Goal: Information Seeking & Learning: Learn about a topic

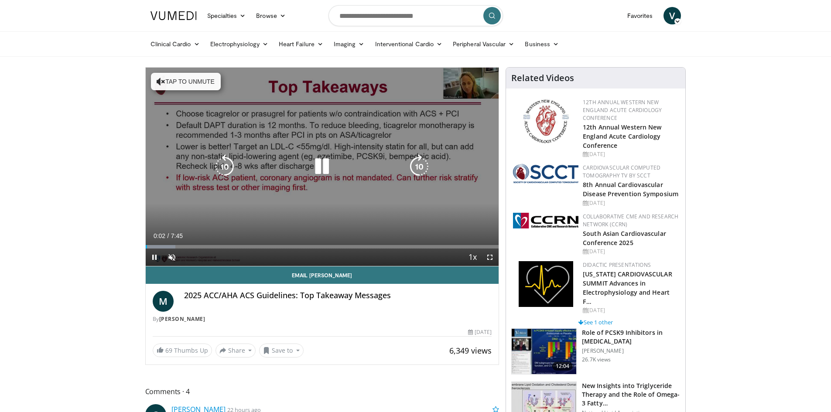
click at [160, 81] on icon "Video Player" at bounding box center [161, 81] width 9 height 9
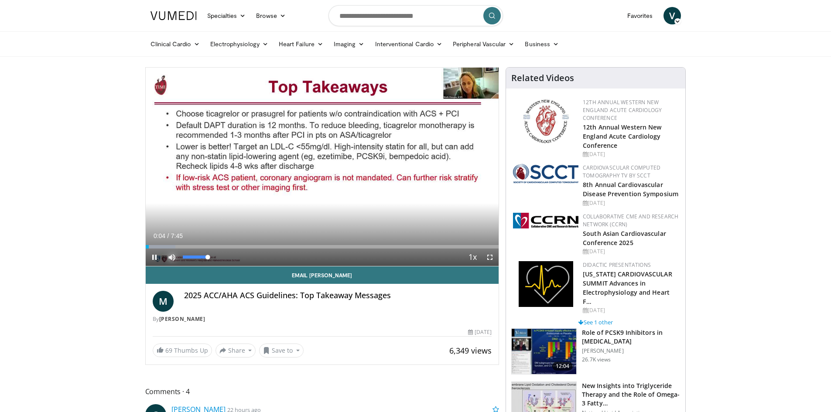
click at [174, 255] on span "Video Player" at bounding box center [171, 257] width 17 height 17
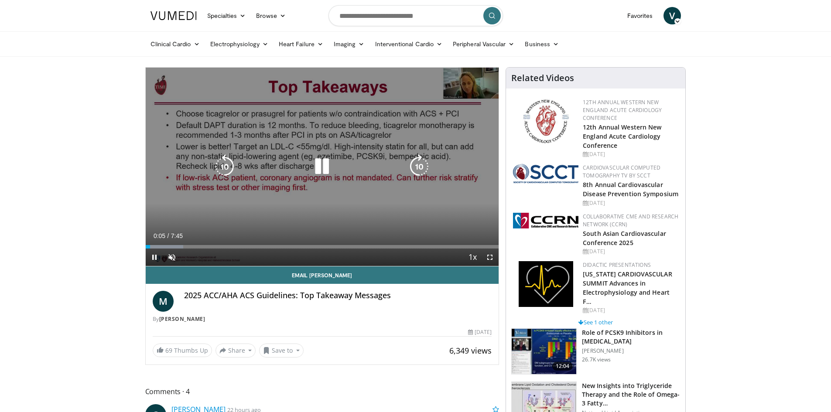
click at [418, 160] on icon "Video Player" at bounding box center [419, 166] width 24 height 24
click at [419, 164] on icon "Video Player" at bounding box center [419, 166] width 24 height 24
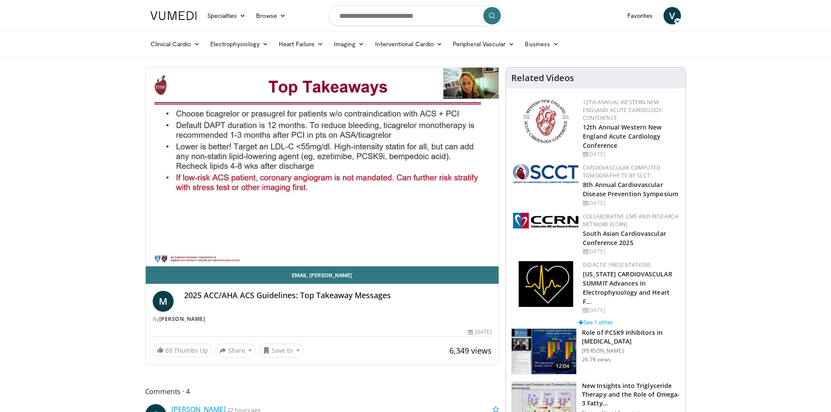
click at [419, 166] on div "10 seconds Tap to unmute" at bounding box center [322, 167] width 353 height 198
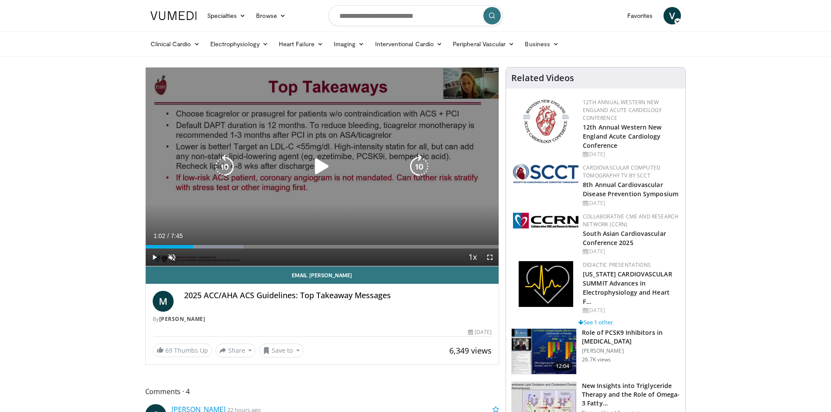
click at [422, 174] on icon "Video Player" at bounding box center [419, 166] width 24 height 24
click at [308, 161] on div "Video Player" at bounding box center [322, 166] width 212 height 17
click at [316, 166] on icon "Video Player" at bounding box center [322, 166] width 24 height 24
click at [422, 168] on icon "Video Player" at bounding box center [419, 166] width 24 height 24
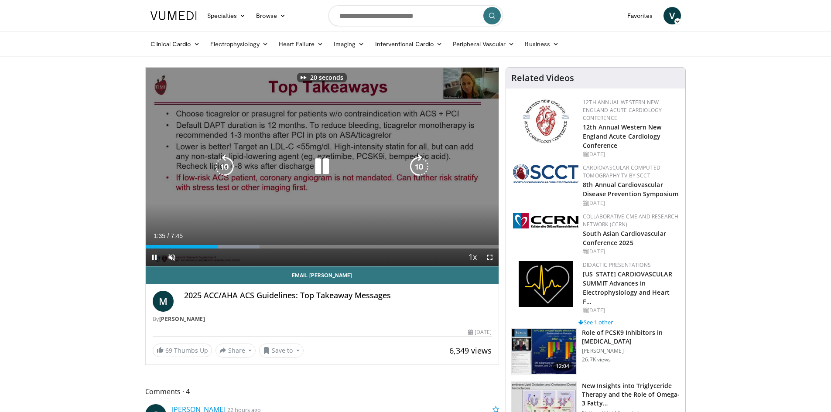
click at [422, 168] on icon "Video Player" at bounding box center [419, 166] width 24 height 24
click at [422, 163] on icon "Video Player" at bounding box center [419, 166] width 24 height 24
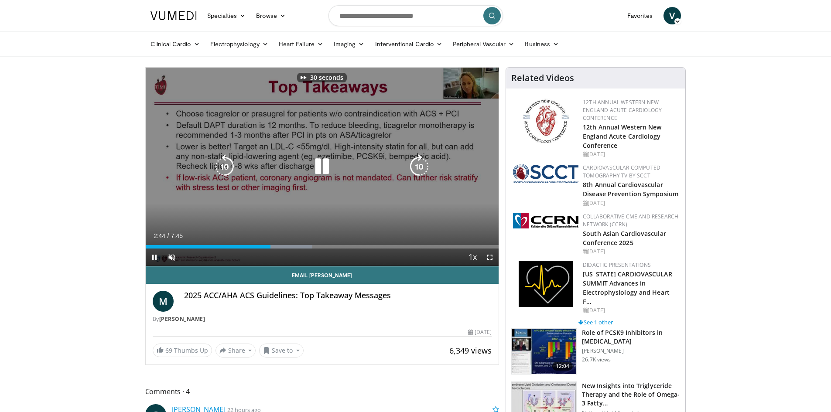
click at [422, 163] on icon "Video Player" at bounding box center [419, 166] width 24 height 24
click at [419, 163] on icon "Video Player" at bounding box center [419, 166] width 24 height 24
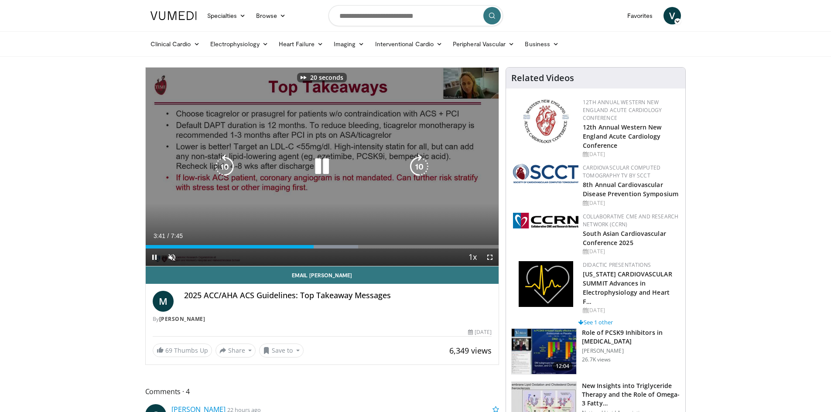
click at [419, 163] on icon "Video Player" at bounding box center [419, 166] width 24 height 24
click at [420, 158] on icon "Video Player" at bounding box center [419, 166] width 24 height 24
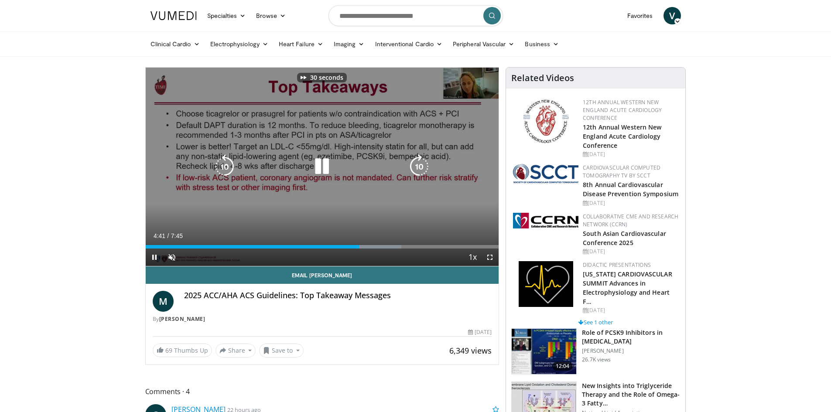
click at [420, 158] on icon "Video Player" at bounding box center [419, 166] width 24 height 24
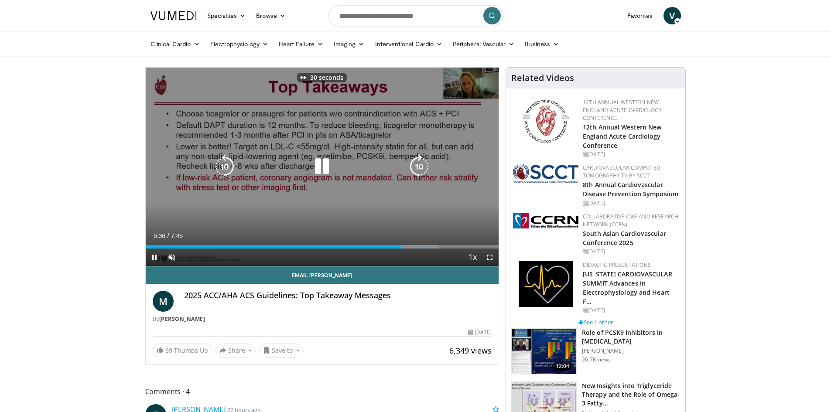
click at [420, 158] on icon "Video Player" at bounding box center [419, 166] width 24 height 24
click at [418, 162] on icon "Video Player" at bounding box center [419, 166] width 24 height 24
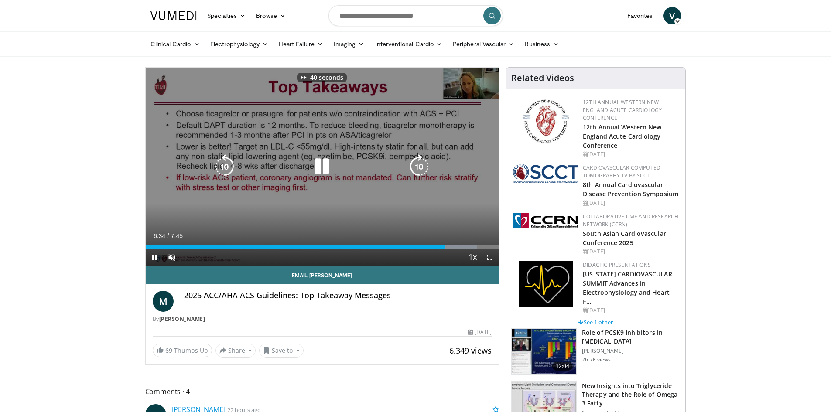
click at [418, 162] on icon "Video Player" at bounding box center [419, 166] width 24 height 24
click at [419, 163] on icon "Video Player" at bounding box center [419, 166] width 24 height 24
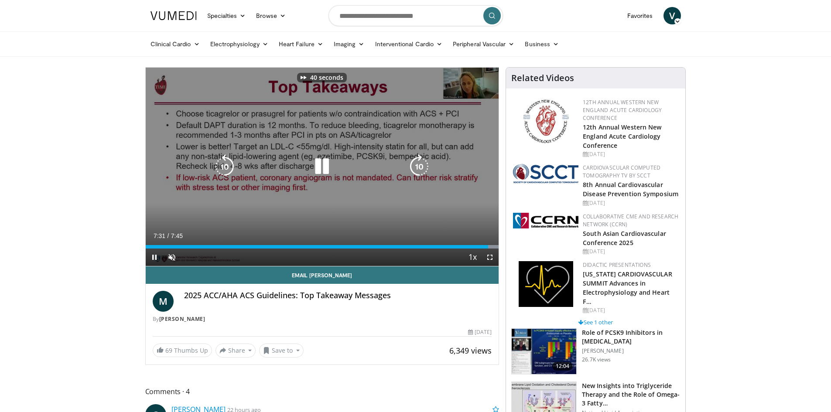
click at [419, 163] on icon "Video Player" at bounding box center [419, 166] width 24 height 24
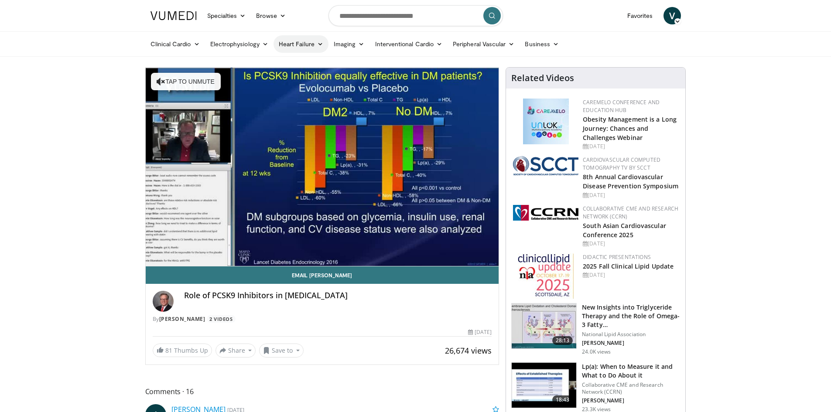
click at [294, 41] on link "Heart Failure" at bounding box center [300, 43] width 55 height 17
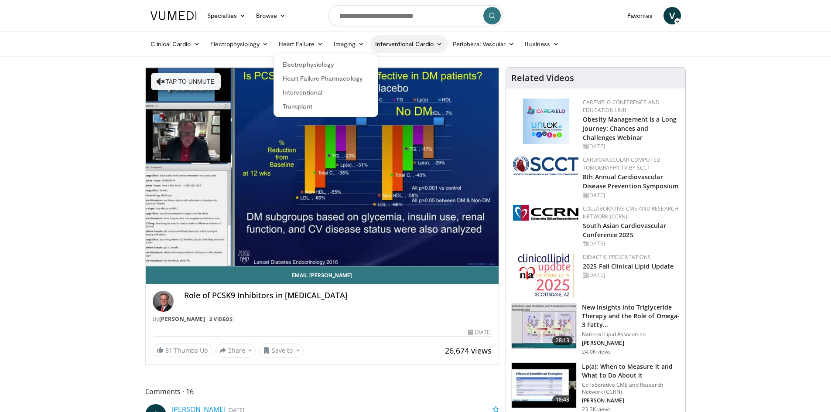
click at [423, 43] on link "Interventional Cardio" at bounding box center [409, 43] width 78 height 17
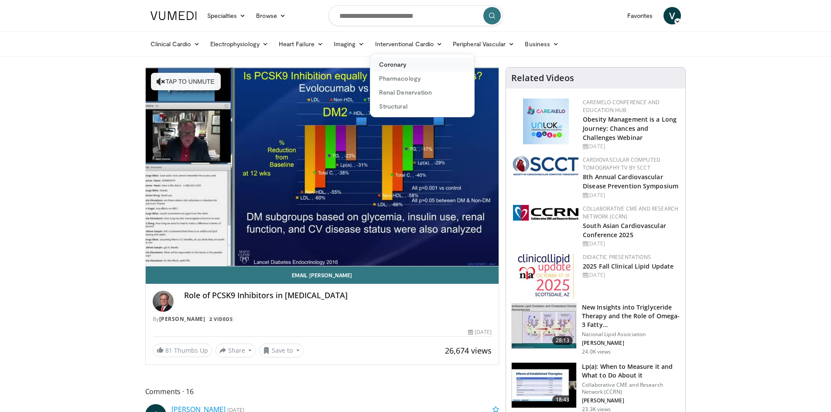
click at [409, 68] on link "Coronary" at bounding box center [422, 65] width 104 height 14
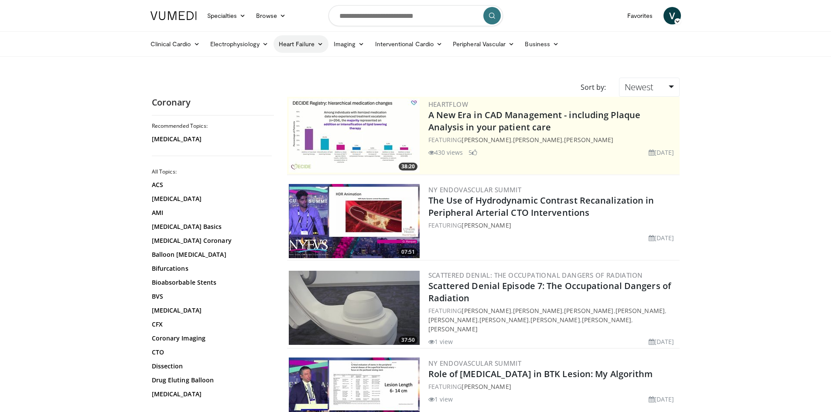
click at [317, 42] on link "Heart Failure" at bounding box center [300, 43] width 55 height 17
click at [302, 78] on link "Heart Failure Pharmacology" at bounding box center [326, 79] width 104 height 14
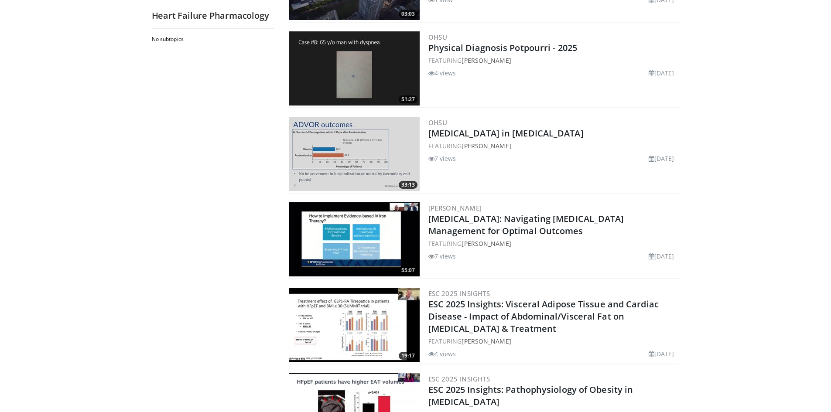
scroll to position [436, 0]
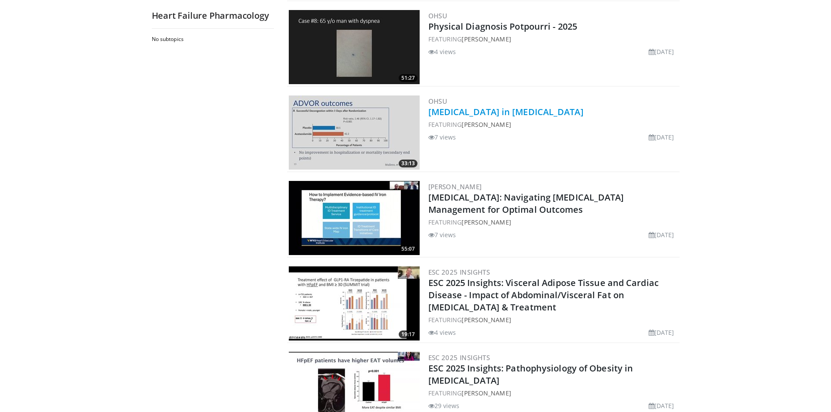
click at [501, 106] on link "Diuretics in Heart Failure" at bounding box center [505, 112] width 155 height 12
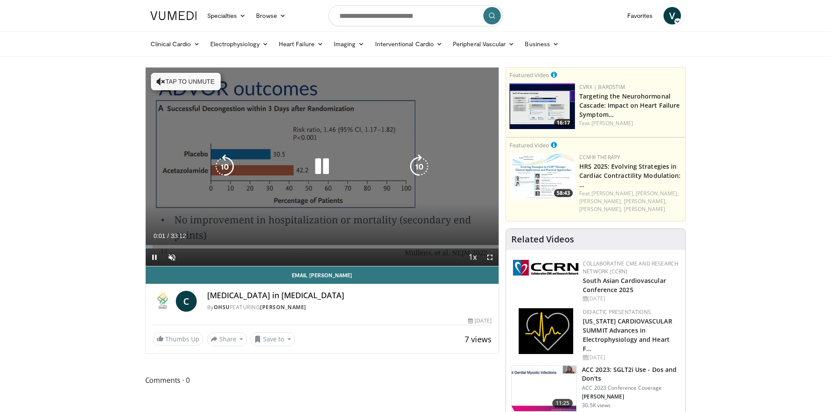
click at [420, 164] on icon "Video Player" at bounding box center [419, 166] width 24 height 24
click at [418, 170] on icon "Video Player" at bounding box center [419, 166] width 24 height 24
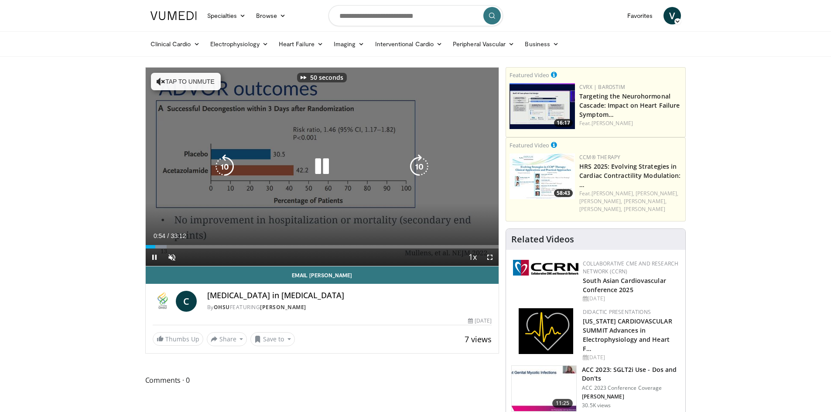
click at [418, 170] on icon "Video Player" at bounding box center [419, 166] width 24 height 24
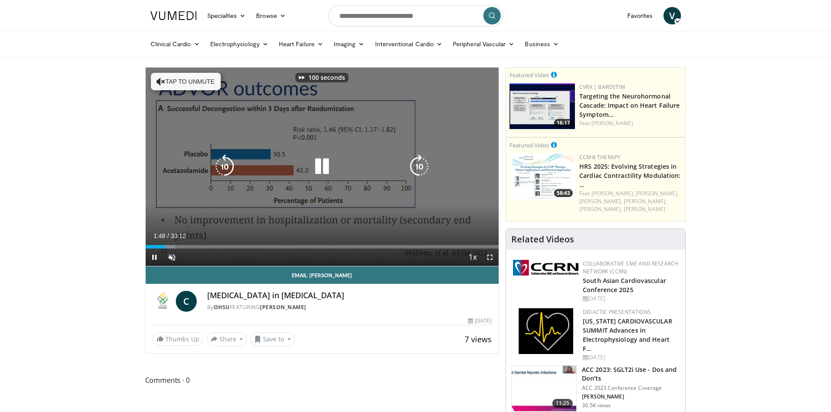
click at [418, 170] on icon "Video Player" at bounding box center [419, 166] width 24 height 24
click at [418, 167] on icon "Video Player" at bounding box center [419, 166] width 24 height 24
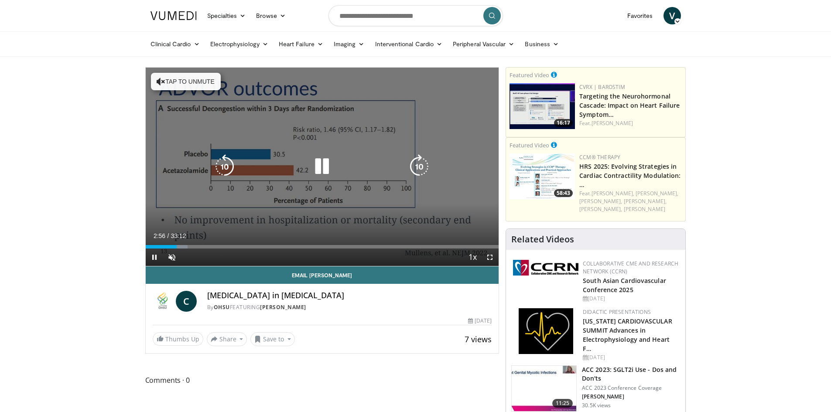
click at [226, 163] on icon "Video Player" at bounding box center [224, 166] width 24 height 24
click at [417, 163] on icon "Video Player" at bounding box center [419, 166] width 24 height 24
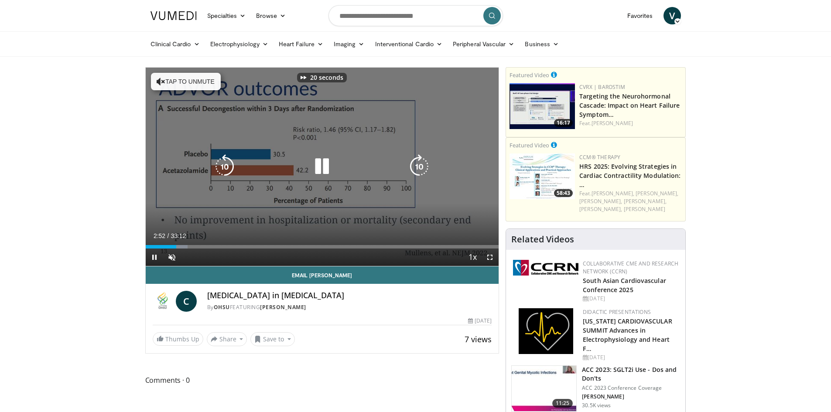
click at [223, 156] on icon "Video Player" at bounding box center [224, 166] width 24 height 24
click at [221, 166] on icon "Video Player" at bounding box center [224, 166] width 24 height 24
click at [415, 170] on icon "Video Player" at bounding box center [419, 166] width 24 height 24
click at [224, 167] on icon "Video Player" at bounding box center [224, 166] width 24 height 24
click at [415, 169] on icon "Video Player" at bounding box center [419, 166] width 24 height 24
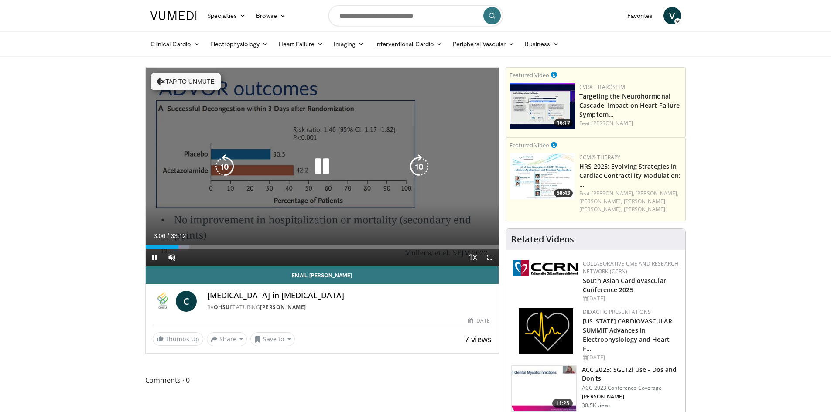
click at [425, 161] on icon "Video Player" at bounding box center [419, 166] width 24 height 24
click at [422, 163] on icon "Video Player" at bounding box center [419, 166] width 24 height 24
click at [412, 169] on icon "Video Player" at bounding box center [419, 166] width 24 height 24
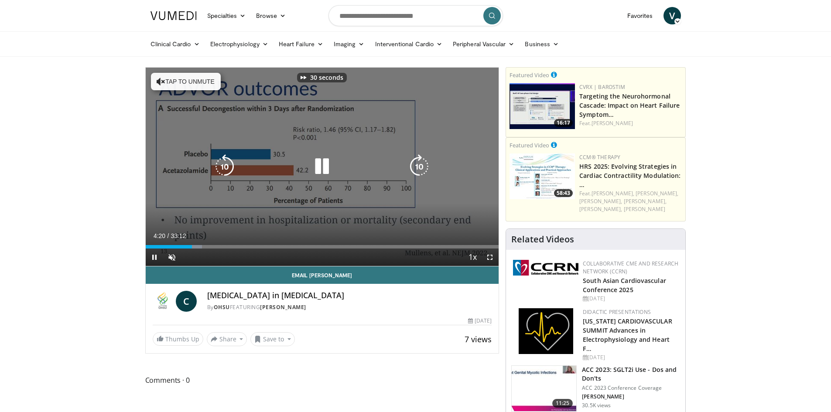
click at [412, 169] on icon "Video Player" at bounding box center [419, 166] width 24 height 24
click at [421, 168] on icon "Video Player" at bounding box center [419, 166] width 24 height 24
click at [416, 165] on icon "Video Player" at bounding box center [419, 166] width 24 height 24
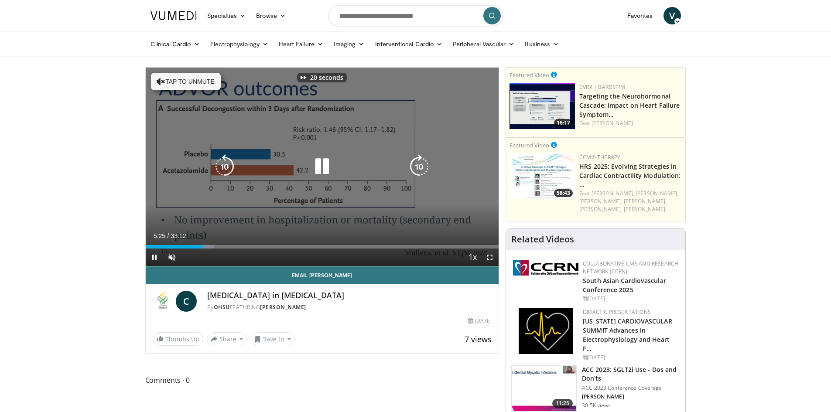
click at [416, 165] on icon "Video Player" at bounding box center [419, 166] width 24 height 24
click at [425, 161] on icon "Video Player" at bounding box center [419, 166] width 24 height 24
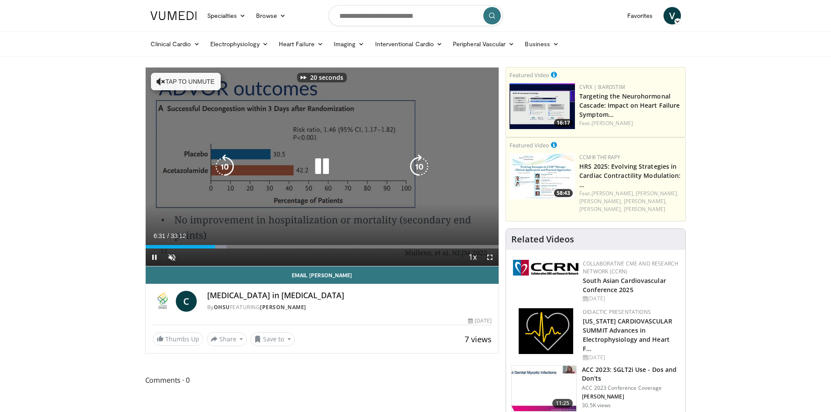
click at [425, 161] on icon "Video Player" at bounding box center [419, 166] width 24 height 24
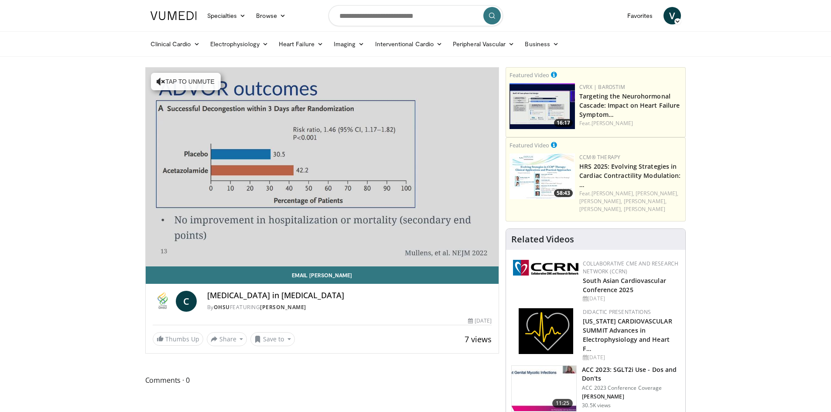
click at [425, 161] on div "50 seconds Tap to unmute" at bounding box center [322, 167] width 353 height 198
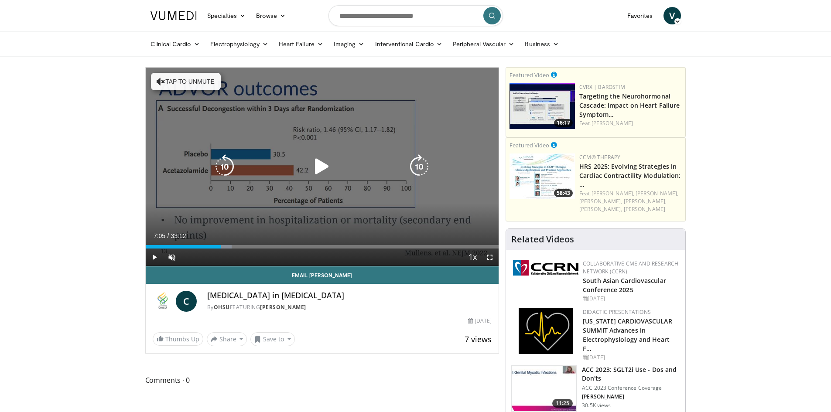
click at [427, 165] on icon "Video Player" at bounding box center [419, 166] width 24 height 24
click at [319, 165] on icon "Video Player" at bounding box center [322, 166] width 24 height 24
click at [419, 161] on icon "Video Player" at bounding box center [419, 166] width 24 height 24
click at [423, 167] on icon "Video Player" at bounding box center [419, 166] width 24 height 24
click at [416, 163] on icon "Video Player" at bounding box center [419, 166] width 24 height 24
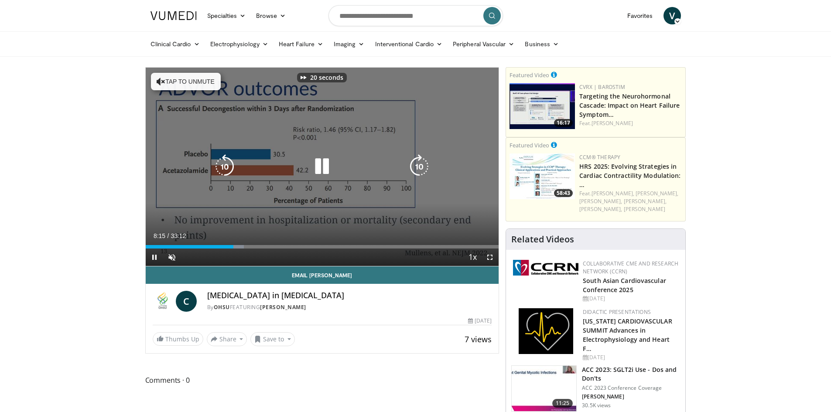
click at [416, 163] on icon "Video Player" at bounding box center [419, 166] width 24 height 24
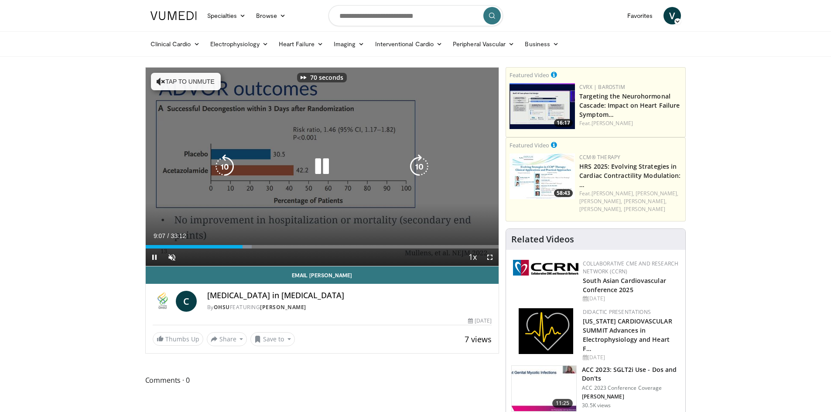
click at [416, 163] on icon "Video Player" at bounding box center [419, 166] width 24 height 24
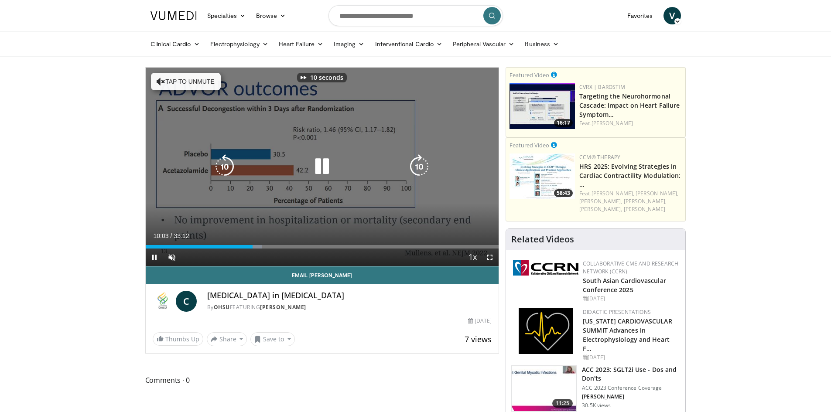
click at [416, 163] on icon "Video Player" at bounding box center [419, 166] width 24 height 24
click at [422, 167] on icon "Video Player" at bounding box center [419, 166] width 24 height 24
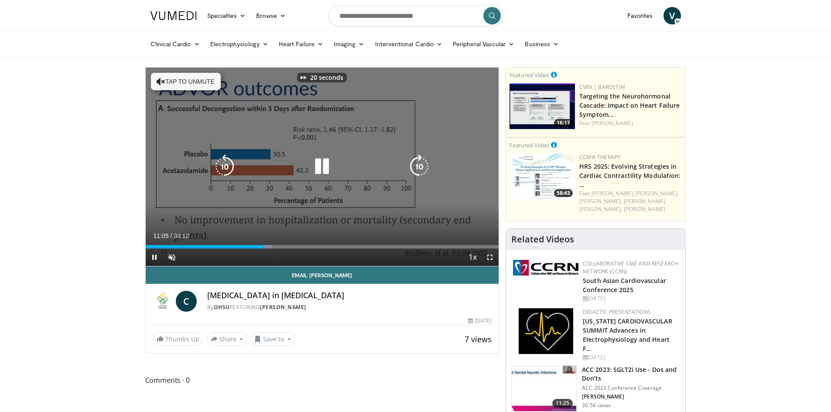
click at [422, 167] on icon "Video Player" at bounding box center [419, 166] width 24 height 24
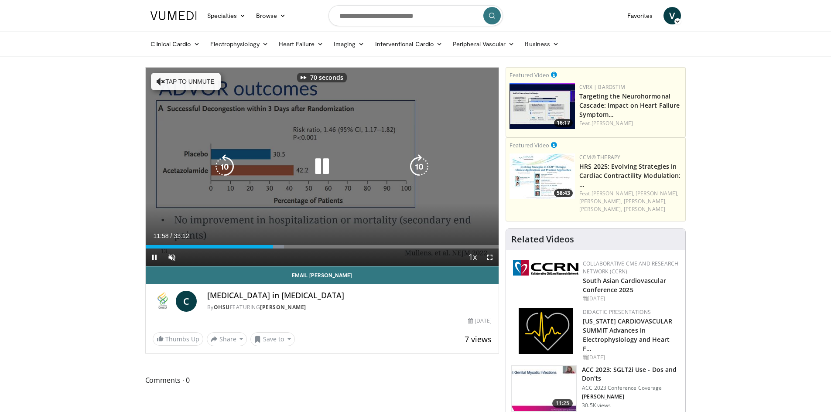
click at [422, 167] on icon "Video Player" at bounding box center [419, 166] width 24 height 24
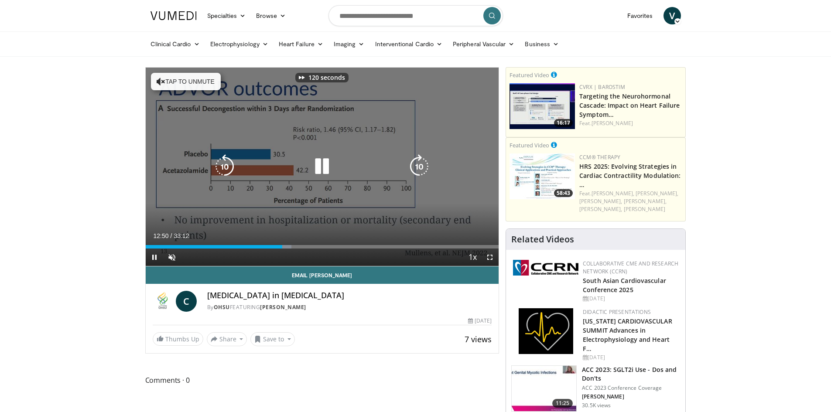
click at [422, 167] on icon "Video Player" at bounding box center [419, 166] width 24 height 24
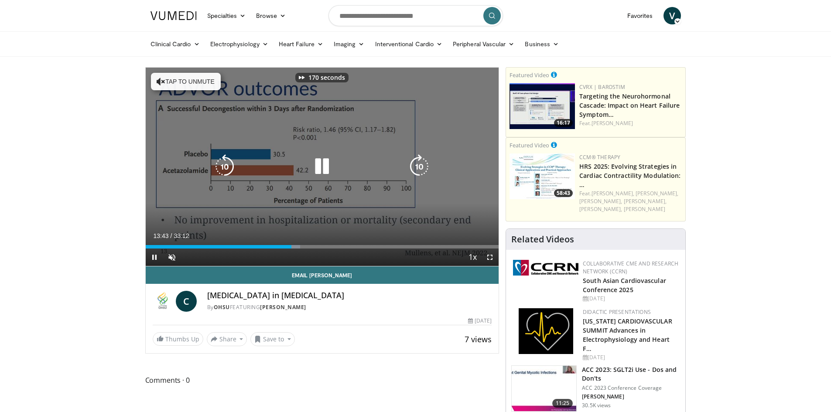
click at [422, 167] on icon "Video Player" at bounding box center [419, 166] width 24 height 24
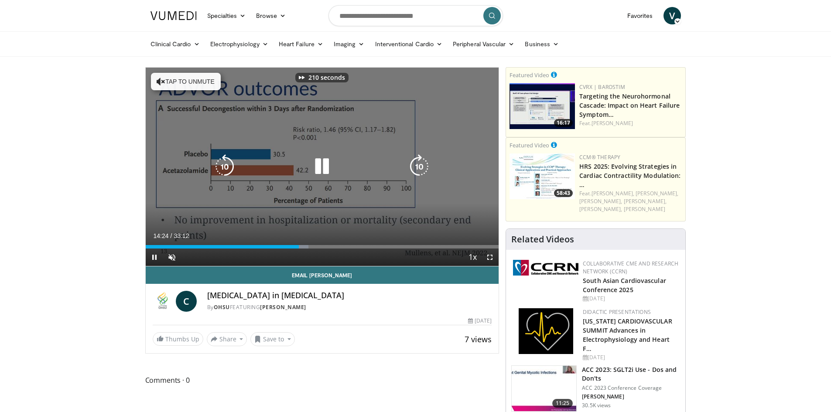
click at [422, 167] on icon "Video Player" at bounding box center [419, 166] width 24 height 24
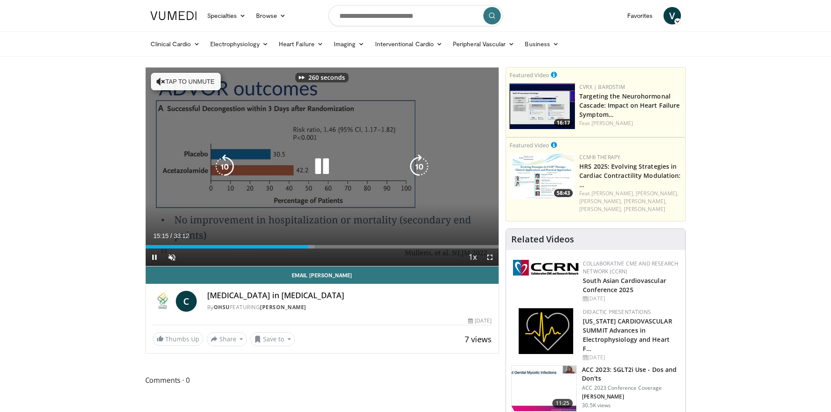
click at [422, 167] on icon "Video Player" at bounding box center [419, 166] width 24 height 24
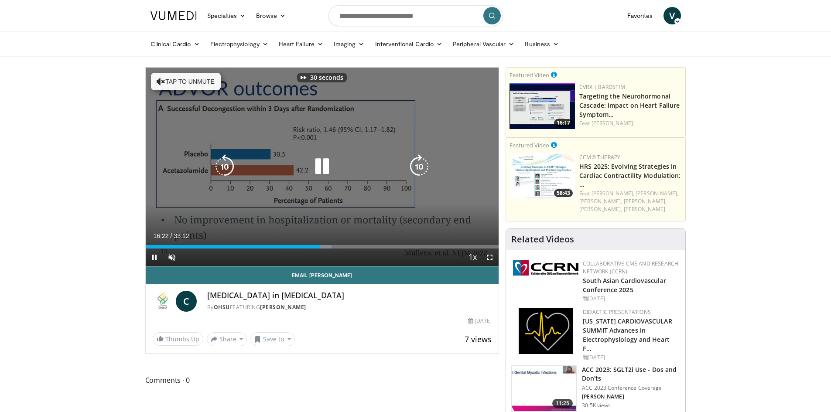
click at [422, 167] on icon "Video Player" at bounding box center [419, 166] width 24 height 24
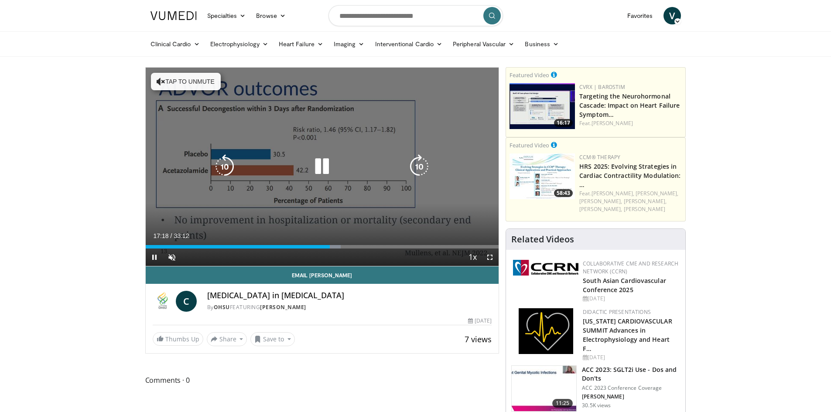
click at [422, 167] on icon "Video Player" at bounding box center [419, 166] width 24 height 24
click at [419, 163] on icon "Video Player" at bounding box center [419, 166] width 24 height 24
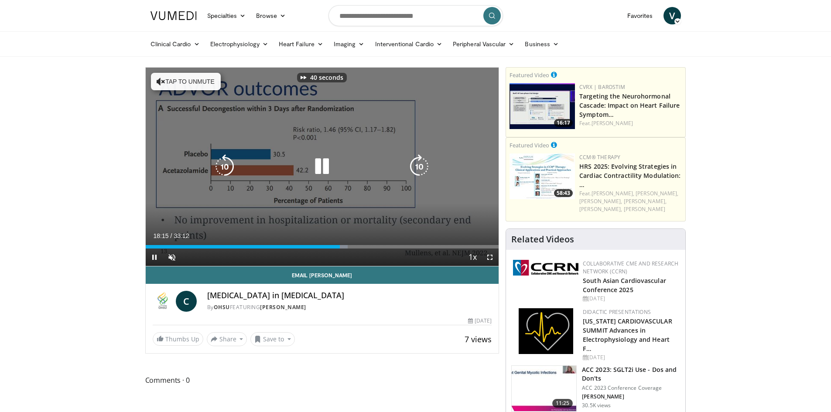
click at [419, 163] on icon "Video Player" at bounding box center [419, 166] width 24 height 24
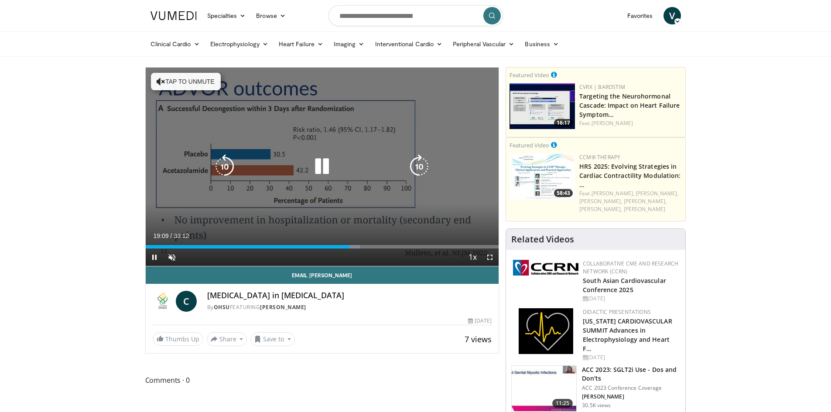
click at [419, 163] on div "90 seconds Tap to unmute" at bounding box center [322, 167] width 353 height 198
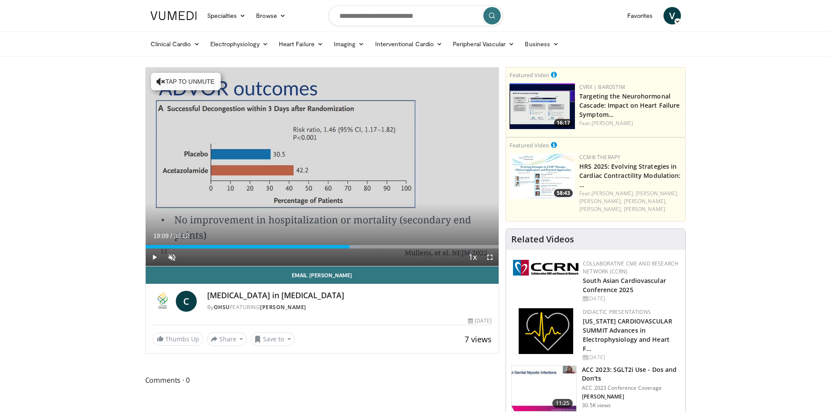
click at [419, 163] on div "90 seconds Tap to unmute" at bounding box center [322, 167] width 353 height 198
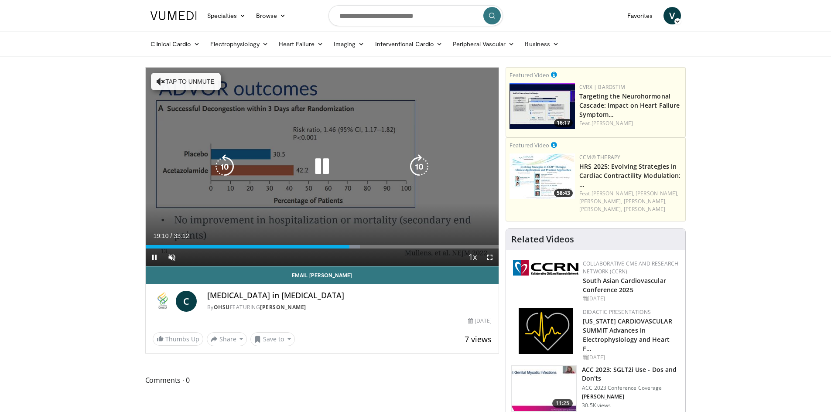
click at [416, 163] on icon "Video Player" at bounding box center [419, 166] width 24 height 24
click at [420, 161] on icon "Video Player" at bounding box center [419, 166] width 24 height 24
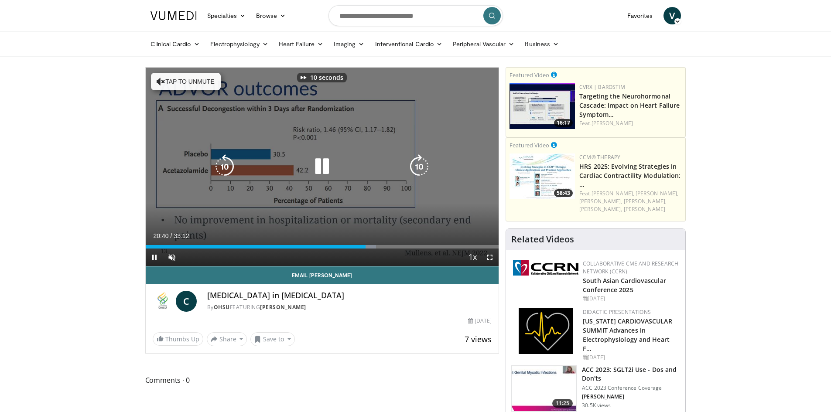
click at [420, 161] on icon "Video Player" at bounding box center [419, 166] width 24 height 24
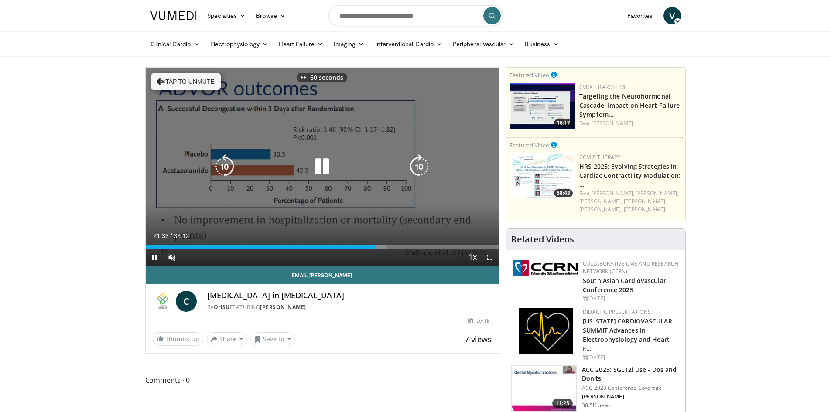
click at [420, 161] on icon "Video Player" at bounding box center [419, 166] width 24 height 24
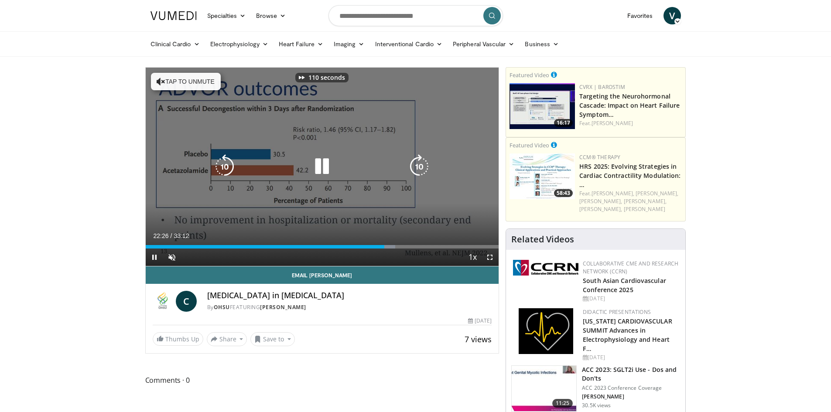
click at [420, 161] on icon "Video Player" at bounding box center [419, 166] width 24 height 24
click at [422, 163] on icon "Video Player" at bounding box center [419, 166] width 24 height 24
click at [422, 165] on icon "Video Player" at bounding box center [419, 166] width 24 height 24
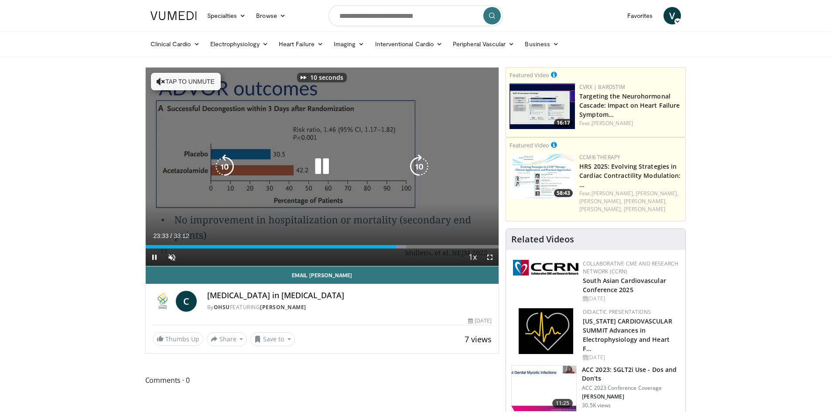
click at [422, 165] on icon "Video Player" at bounding box center [419, 166] width 24 height 24
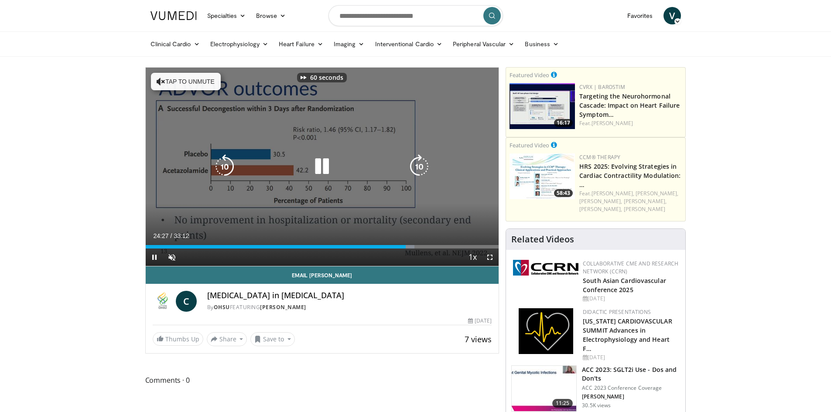
click at [422, 165] on icon "Video Player" at bounding box center [419, 166] width 24 height 24
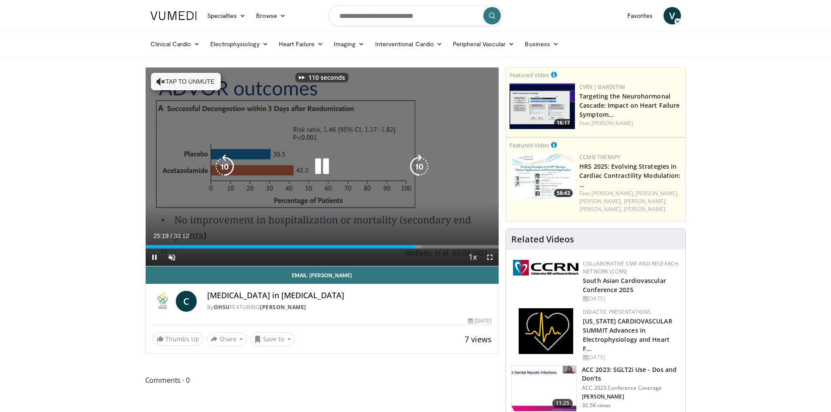
click at [422, 165] on icon "Video Player" at bounding box center [419, 166] width 24 height 24
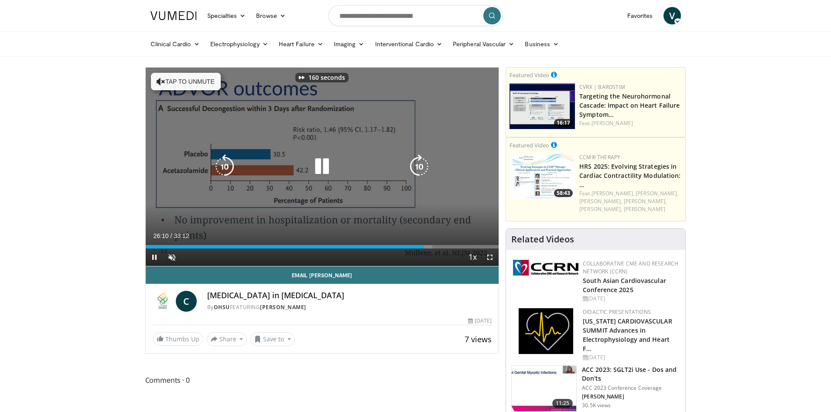
click at [422, 165] on icon "Video Player" at bounding box center [419, 166] width 24 height 24
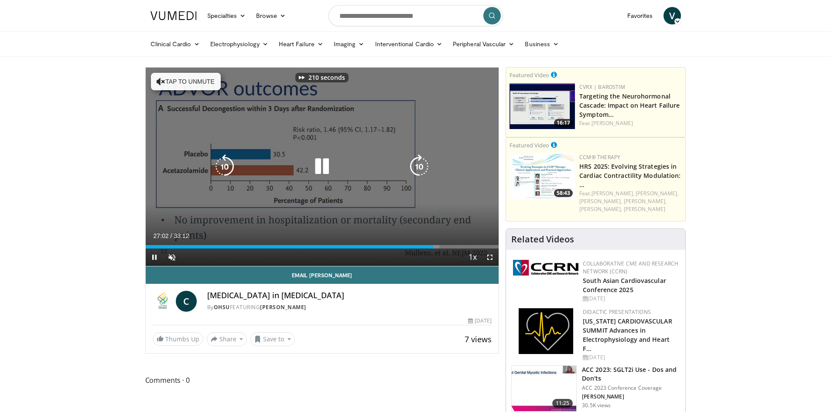
click at [422, 165] on icon "Video Player" at bounding box center [419, 166] width 24 height 24
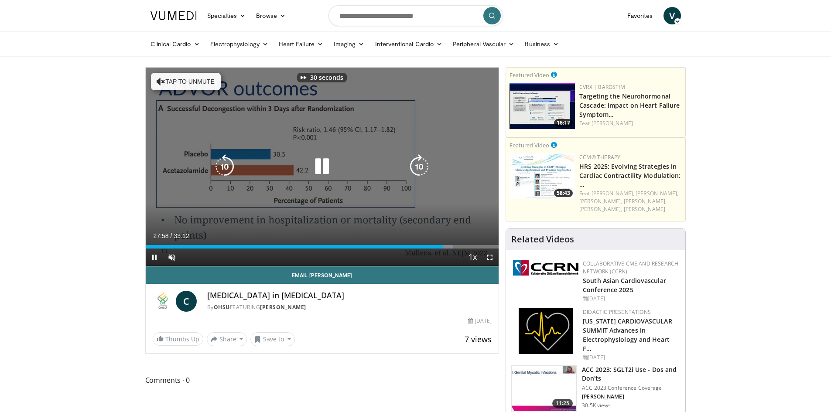
click at [422, 165] on icon "Video Player" at bounding box center [419, 166] width 24 height 24
click at [318, 160] on icon "Video Player" at bounding box center [322, 166] width 24 height 24
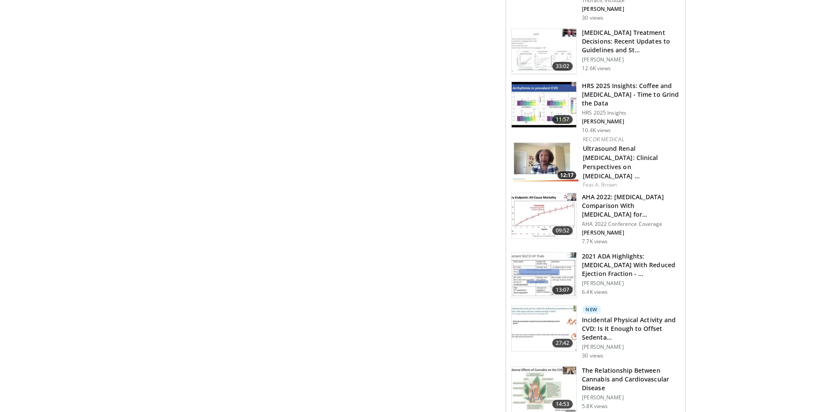
scroll to position [741, 0]
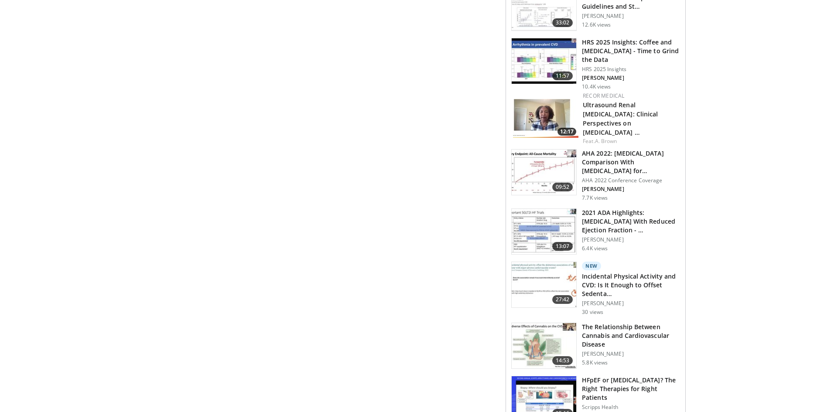
click at [553, 209] on img at bounding box center [543, 231] width 65 height 45
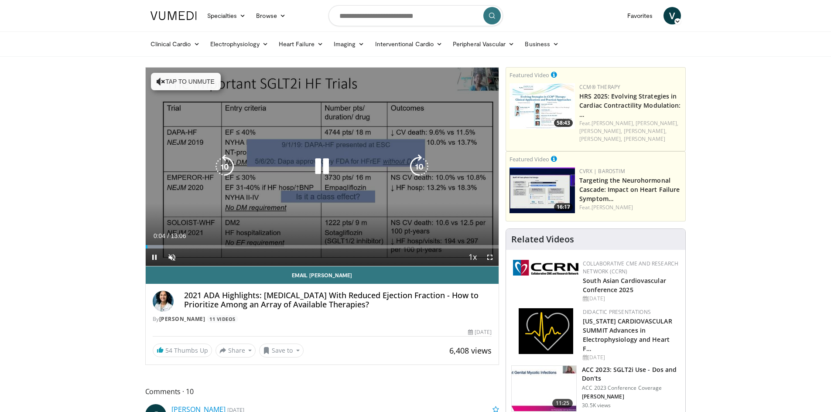
click at [415, 163] on icon "Video Player" at bounding box center [419, 166] width 24 height 24
click at [423, 162] on icon "Video Player" at bounding box center [419, 166] width 24 height 24
click at [416, 163] on icon "Video Player" at bounding box center [419, 166] width 24 height 24
click at [422, 160] on icon "Video Player" at bounding box center [419, 166] width 24 height 24
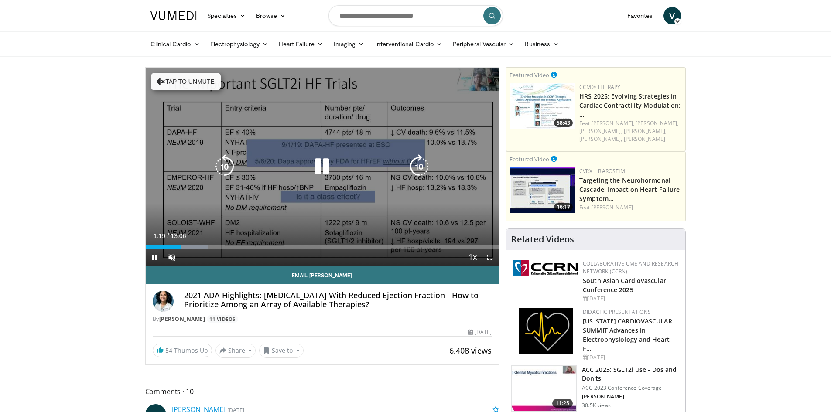
click at [422, 165] on icon "Video Player" at bounding box center [419, 166] width 24 height 24
click at [422, 168] on icon "Video Player" at bounding box center [419, 166] width 24 height 24
click at [218, 167] on icon "Video Player" at bounding box center [224, 166] width 24 height 24
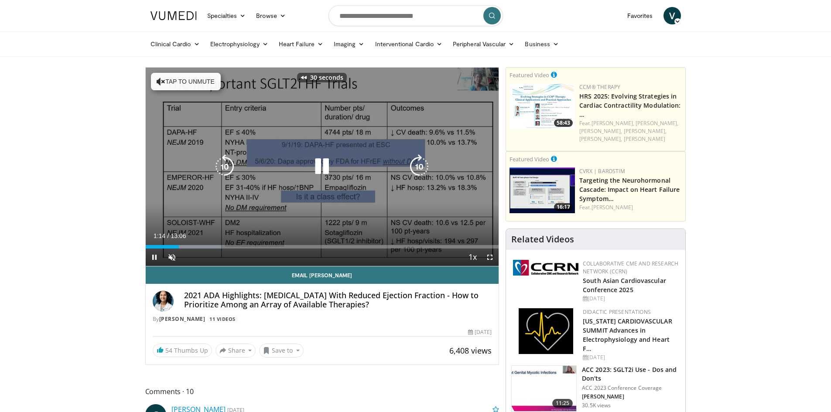
click at [408, 166] on icon "Video Player" at bounding box center [419, 166] width 24 height 24
click at [418, 158] on icon "Video Player" at bounding box center [419, 166] width 24 height 24
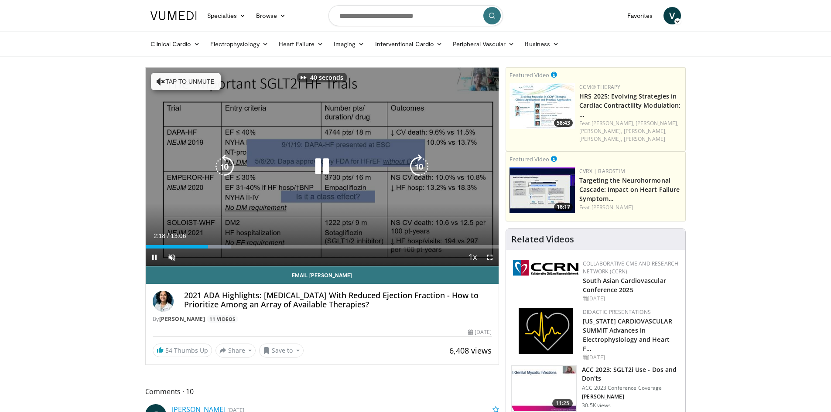
click at [418, 158] on icon "Video Player" at bounding box center [419, 166] width 24 height 24
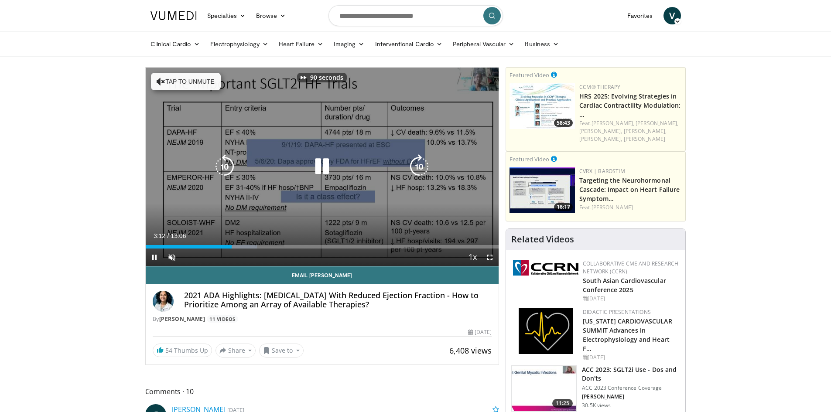
click at [418, 158] on icon "Video Player" at bounding box center [419, 166] width 24 height 24
click at [221, 164] on icon "Video Player" at bounding box center [224, 166] width 24 height 24
click at [419, 164] on icon "Video Player" at bounding box center [419, 166] width 24 height 24
click at [407, 171] on icon "Video Player" at bounding box center [419, 166] width 24 height 24
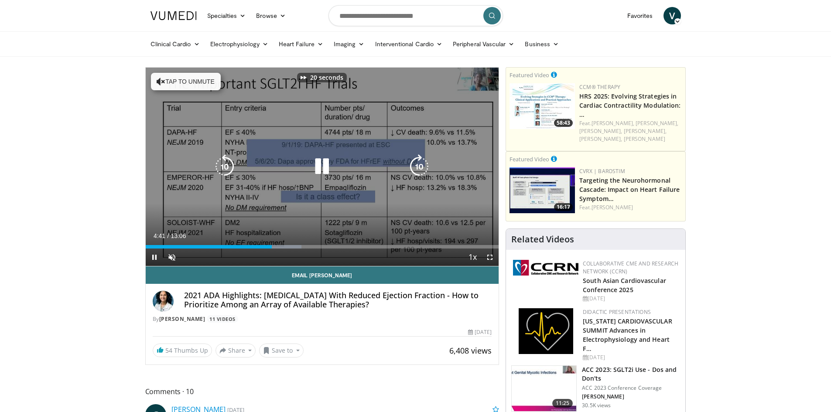
click at [419, 165] on icon "Video Player" at bounding box center [419, 166] width 24 height 24
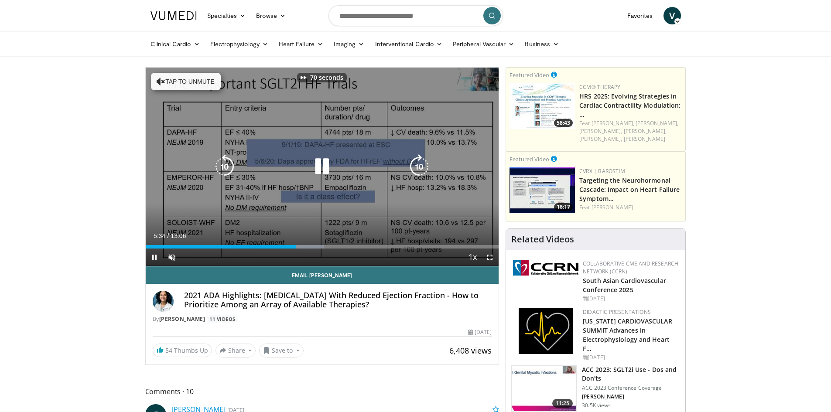
click at [419, 165] on icon "Video Player" at bounding box center [419, 166] width 24 height 24
click at [417, 163] on icon "Video Player" at bounding box center [419, 166] width 24 height 24
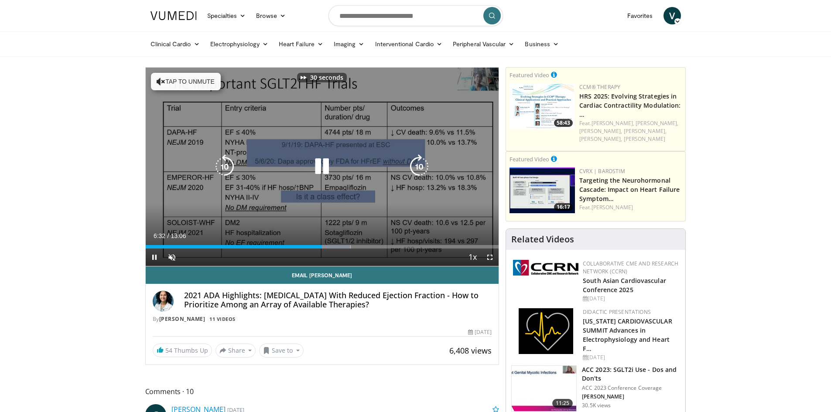
click at [417, 163] on icon "Video Player" at bounding box center [419, 166] width 24 height 24
click at [420, 168] on icon "Video Player" at bounding box center [419, 166] width 24 height 24
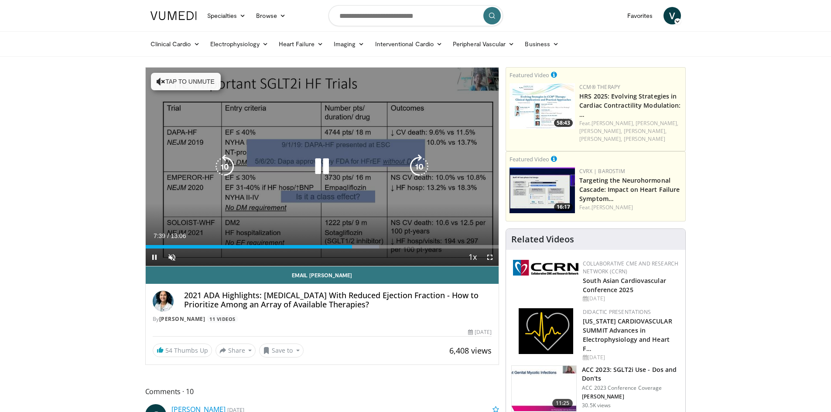
click at [221, 152] on div "10 seconds Tap to unmute" at bounding box center [322, 167] width 353 height 198
click at [211, 165] on div "10 seconds Tap to unmute" at bounding box center [322, 167] width 353 height 198
click at [224, 167] on icon "Video Player" at bounding box center [224, 166] width 24 height 24
drag, startPoint x: 234, startPoint y: 165, endPoint x: 229, endPoint y: 167, distance: 5.0
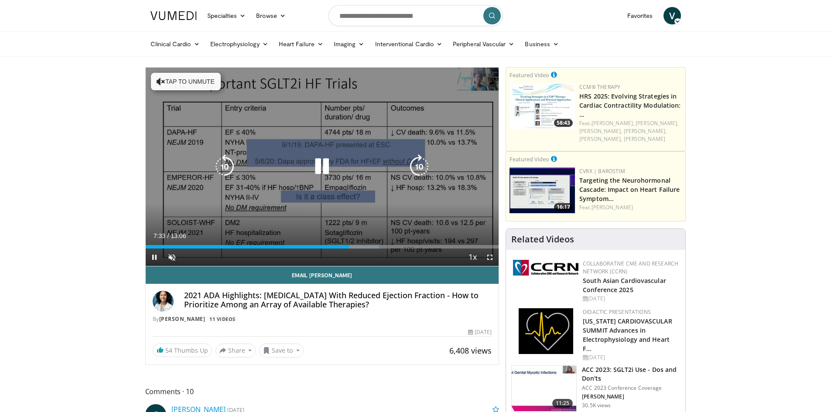
click at [233, 166] on icon "Video Player" at bounding box center [224, 166] width 24 height 24
click at [422, 166] on icon "Video Player" at bounding box center [419, 166] width 24 height 24
click at [415, 161] on icon "Video Player" at bounding box center [419, 166] width 24 height 24
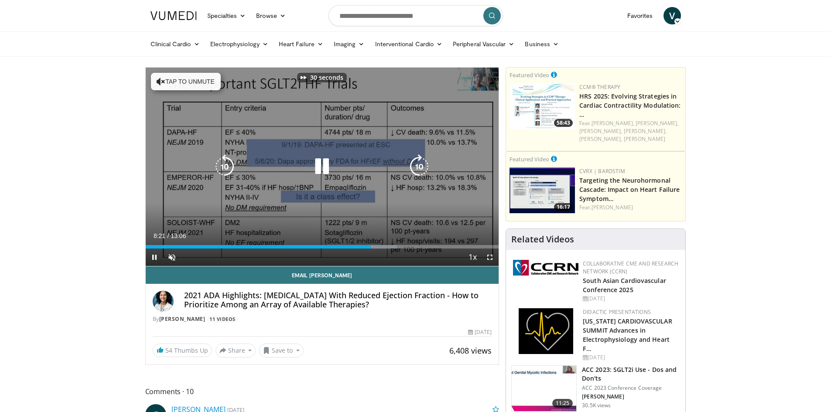
click at [415, 161] on icon "Video Player" at bounding box center [419, 166] width 24 height 24
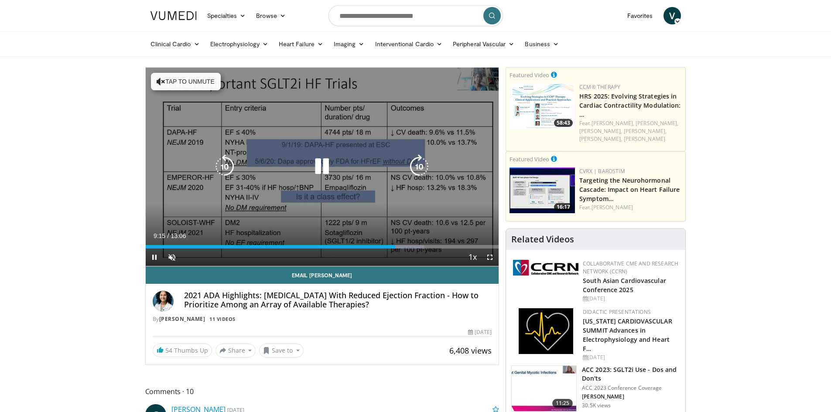
click at [415, 161] on icon "Video Player" at bounding box center [419, 166] width 24 height 24
click at [162, 81] on icon "Video Player" at bounding box center [161, 81] width 9 height 9
click at [320, 165] on icon "Video Player" at bounding box center [322, 166] width 24 height 24
click at [421, 166] on icon "Video Player" at bounding box center [419, 166] width 24 height 24
click at [320, 168] on icon "Video Player" at bounding box center [322, 166] width 24 height 24
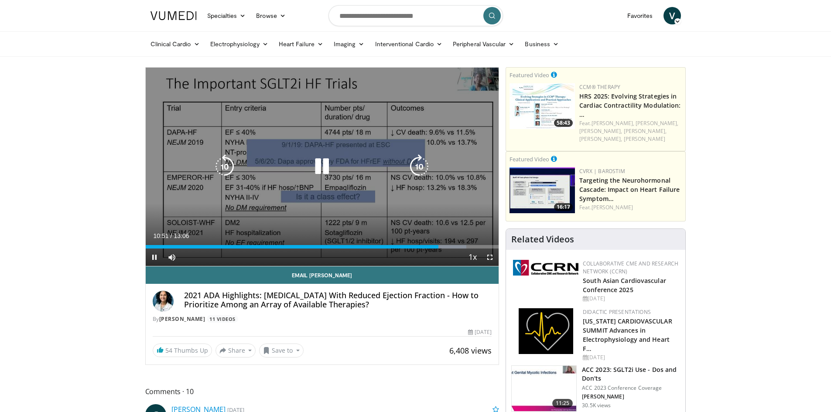
click at [419, 160] on icon "Video Player" at bounding box center [419, 166] width 24 height 24
click at [225, 162] on icon "Video Player" at bounding box center [224, 166] width 24 height 24
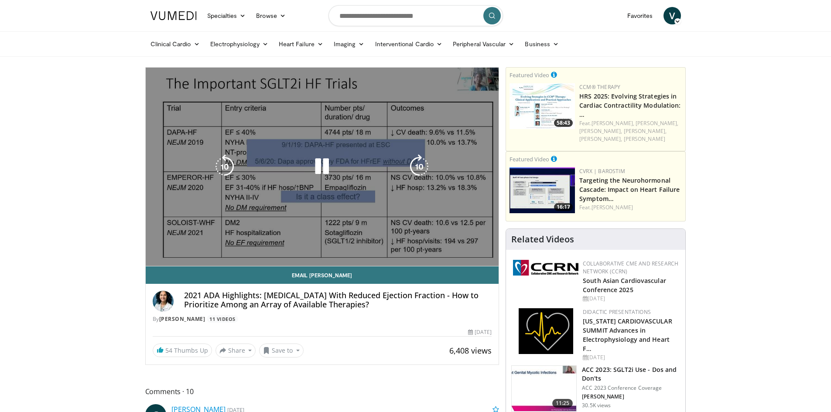
click at [214, 154] on icon "Video Player" at bounding box center [224, 166] width 24 height 24
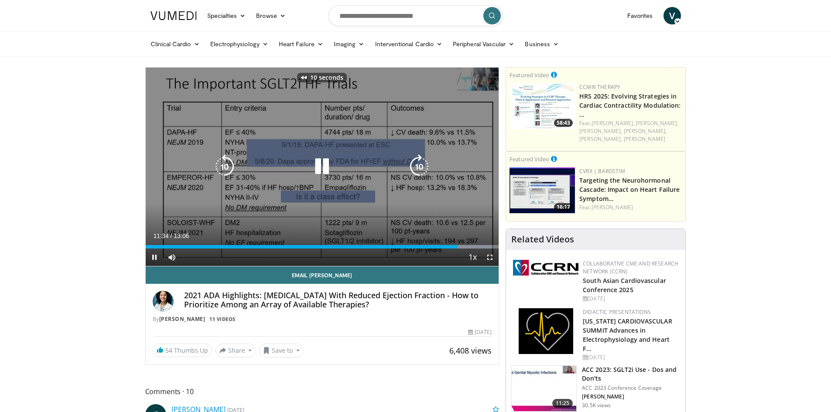
click at [328, 166] on icon "Video Player" at bounding box center [322, 166] width 24 height 24
